Goal: Navigation & Orientation: Find specific page/section

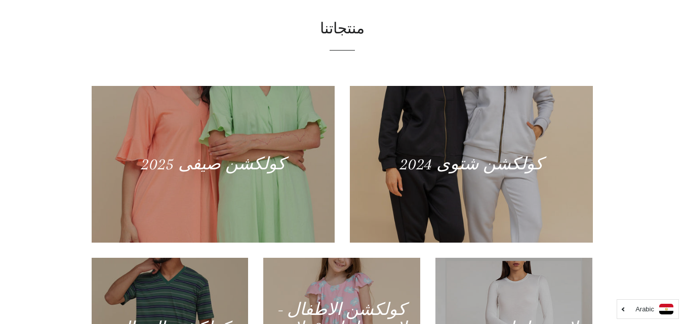
scroll to position [378, 0]
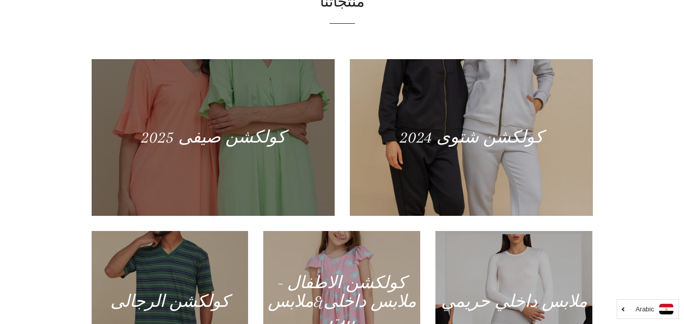
click at [257, 135] on div at bounding box center [213, 137] width 250 height 161
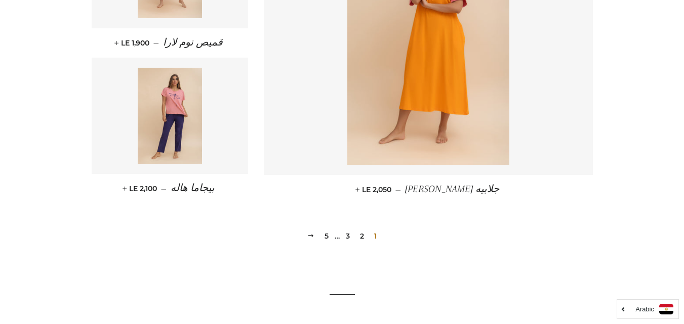
scroll to position [1477, 0]
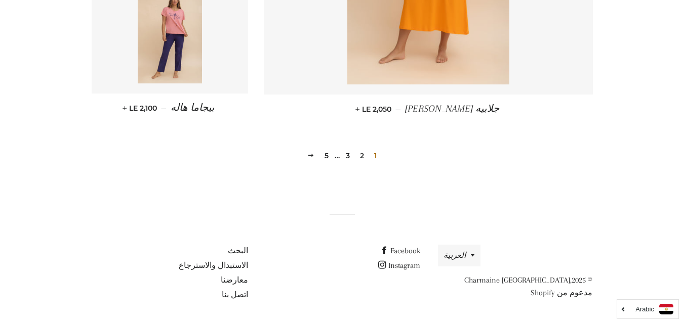
click at [364, 157] on link "2" at bounding box center [362, 155] width 12 height 15
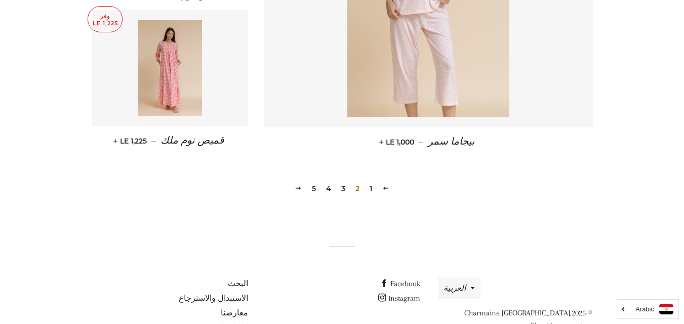
scroll to position [1477, 0]
